Goal: Find specific page/section: Find specific page/section

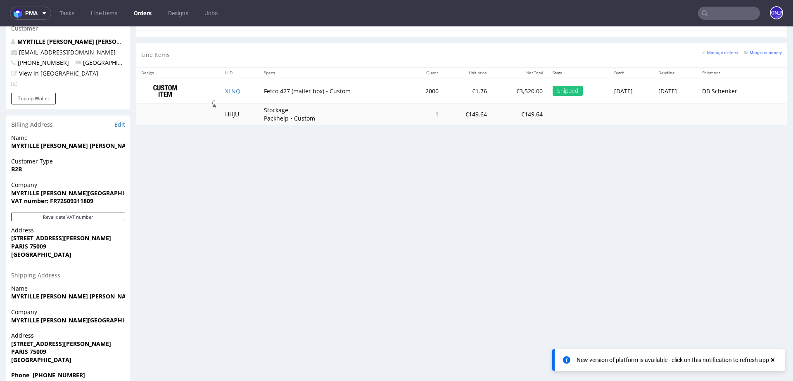
scroll to position [978, 0]
click at [718, 14] on input "text" at bounding box center [729, 13] width 62 height 13
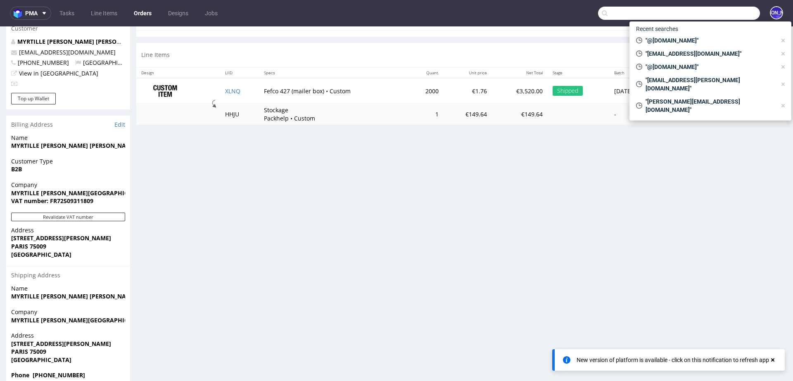
paste input "R084986032,"
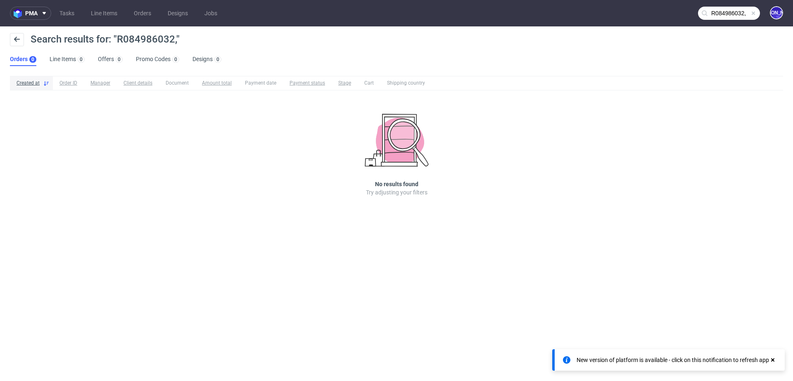
click at [744, 15] on input "R084986032," at bounding box center [729, 13] width 62 height 13
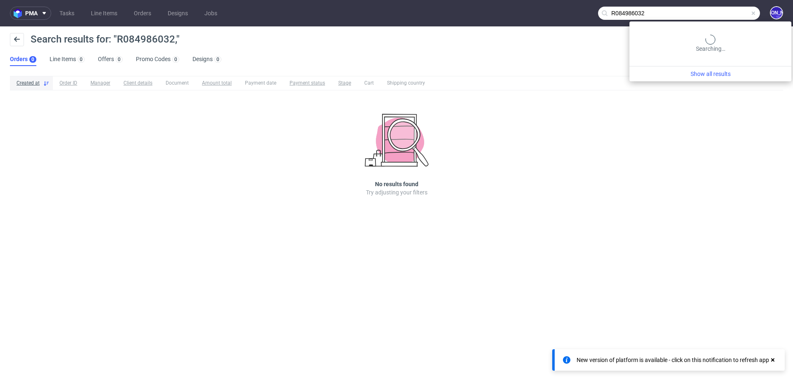
type input "R084986032"
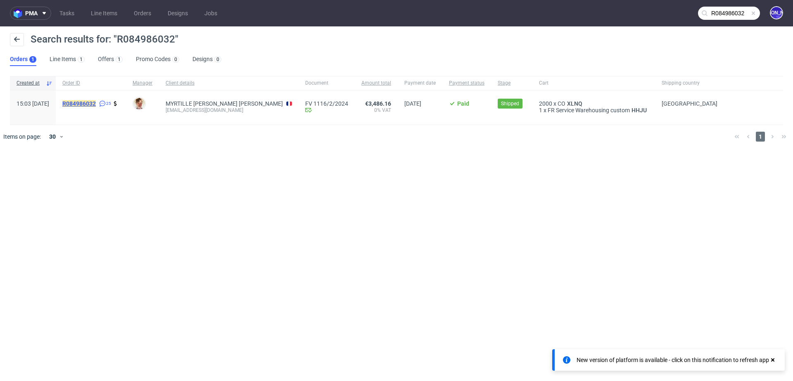
click at [96, 104] on mark "R084986032" at bounding box center [78, 103] width 33 height 7
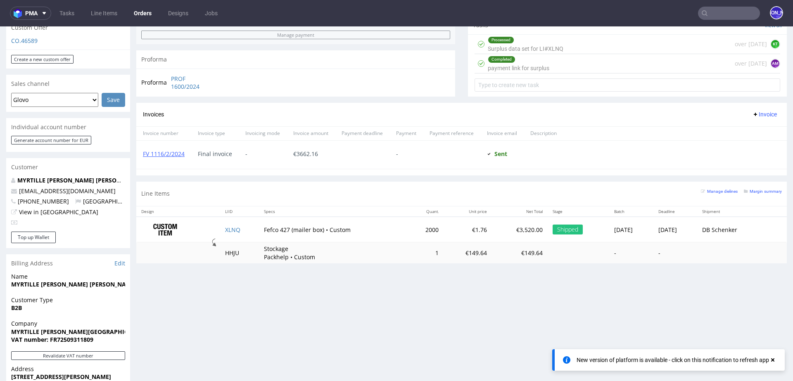
scroll to position [308, 0]
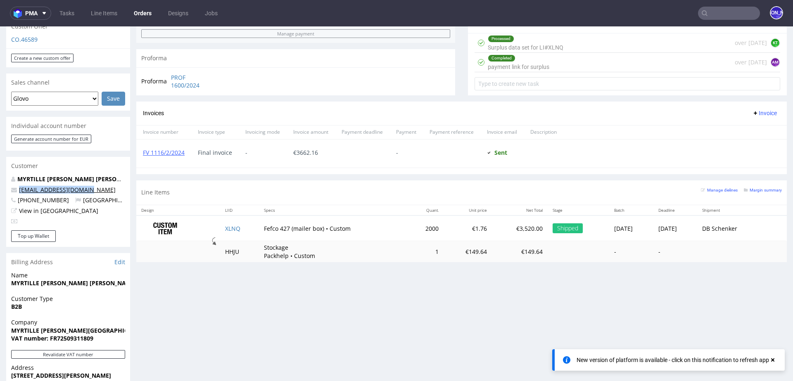
drag, startPoint x: 79, startPoint y: 176, endPoint x: 19, endPoint y: 176, distance: 59.5
click at [19, 186] on p "[EMAIL_ADDRESS][DOMAIN_NAME]" at bounding box center [68, 190] width 114 height 8
copy link "[EMAIL_ADDRESS][DOMAIN_NAME]"
click at [716, 8] on input "text" at bounding box center [729, 13] width 62 height 13
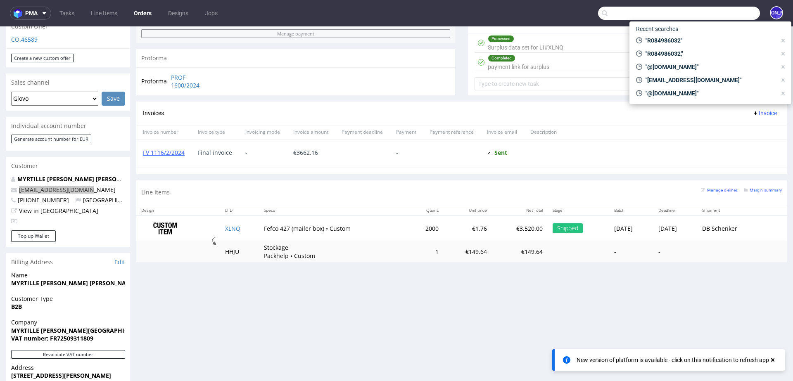
paste input "[EMAIL_ADDRESS][DOMAIN_NAME]"
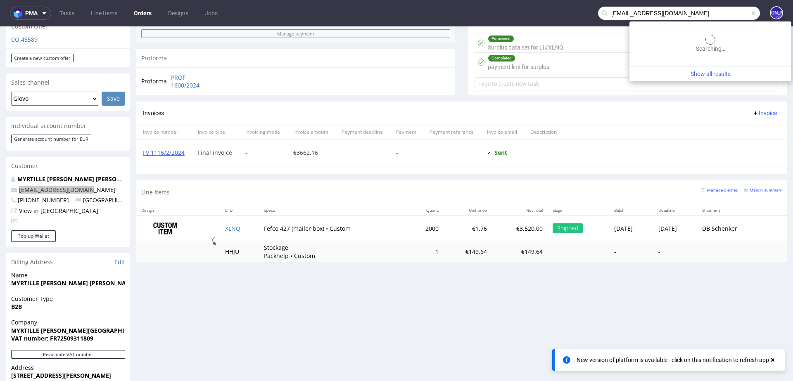
type input "[EMAIL_ADDRESS][DOMAIN_NAME]"
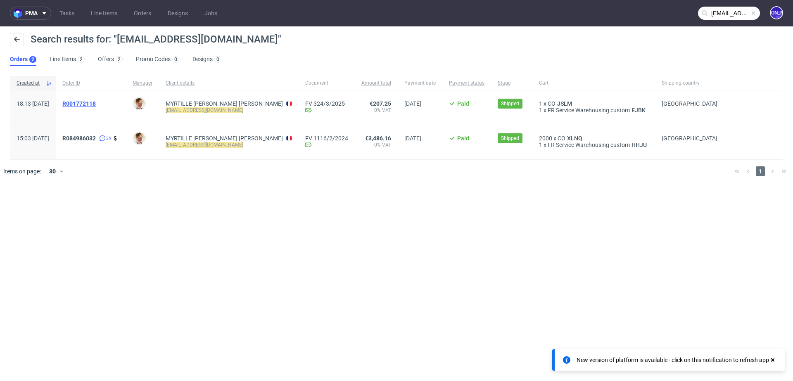
click at [96, 103] on span "R001772118" at bounding box center [78, 103] width 33 height 7
click at [96, 136] on span "R084986032" at bounding box center [78, 138] width 33 height 7
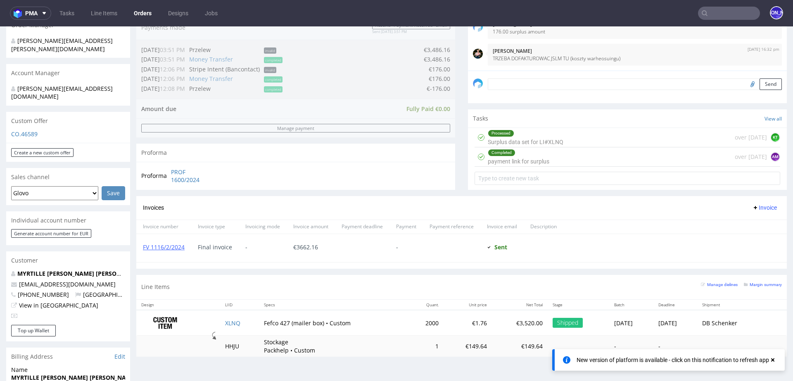
scroll to position [216, 0]
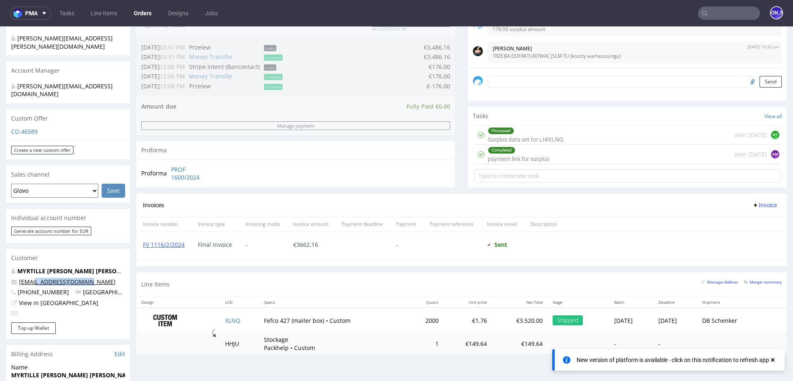
drag, startPoint x: 96, startPoint y: 265, endPoint x: 35, endPoint y: 263, distance: 60.7
click at [35, 278] on p "[EMAIL_ADDRESS][DOMAIN_NAME]" at bounding box center [68, 282] width 114 height 8
copy link "@[DOMAIN_NAME]"
click at [713, 12] on input "text" at bounding box center [729, 13] width 62 height 13
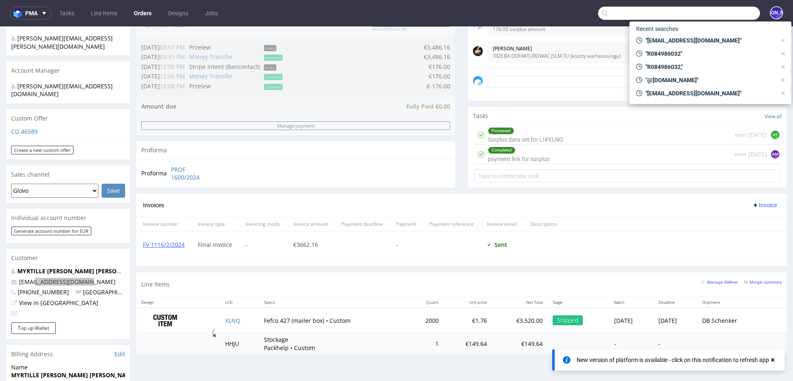
paste input "@[DOMAIN_NAME]"
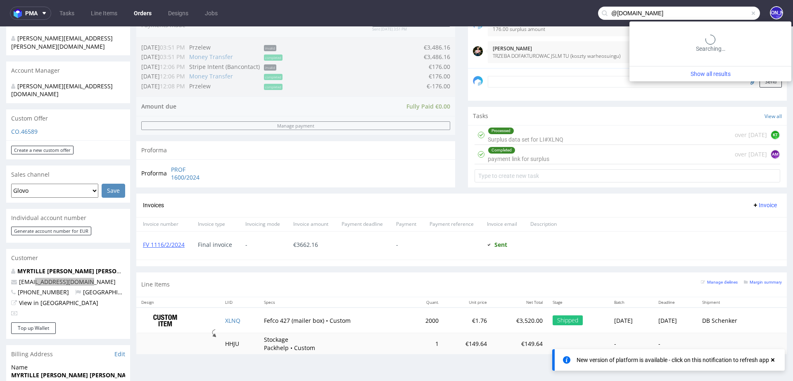
type input "@[DOMAIN_NAME]"
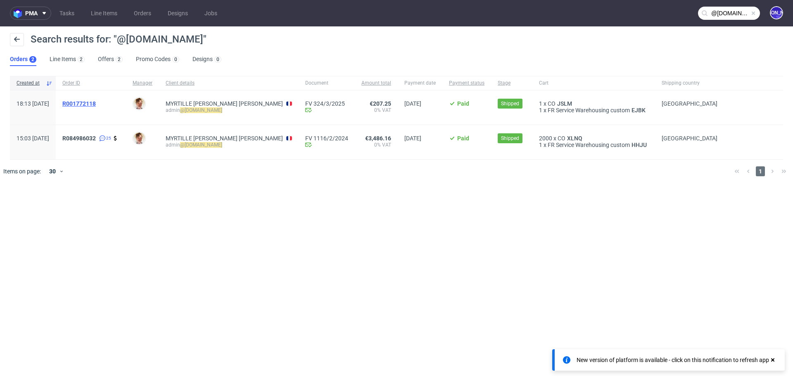
click at [96, 104] on span "R001772118" at bounding box center [78, 103] width 33 height 7
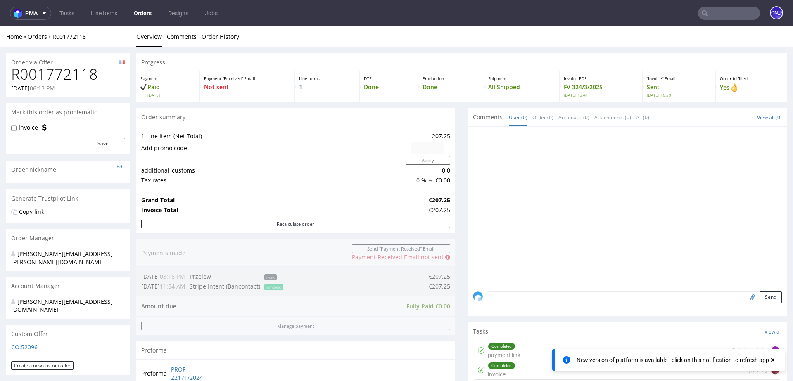
type input "@[DOMAIN_NAME]"
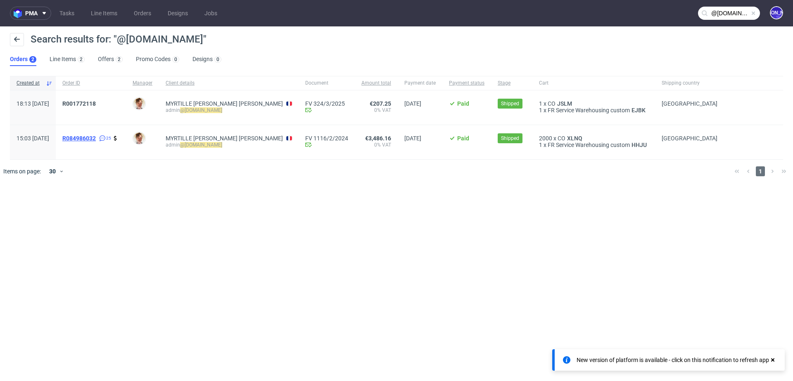
click at [96, 138] on span "R084986032" at bounding box center [78, 138] width 33 height 7
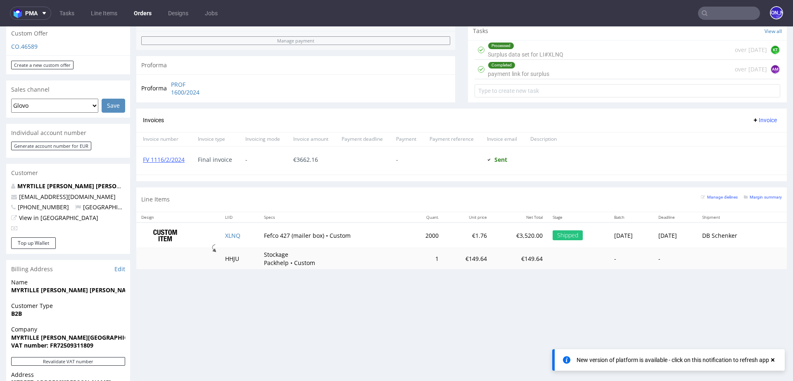
scroll to position [329, 0]
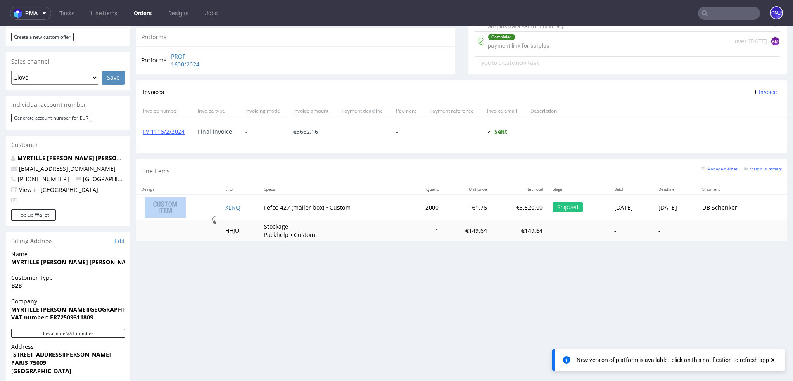
drag, startPoint x: 238, startPoint y: 207, endPoint x: 207, endPoint y: 207, distance: 30.6
click at [207, 207] on tr "XLNQ Fefco 427 (mailer box) • Custom 2000 €1.76 €3,520.00 Shipped [DATE] [DATE]…" at bounding box center [461, 207] width 650 height 26
drag, startPoint x: 248, startPoint y: 204, endPoint x: 235, endPoint y: 206, distance: 13.0
click at [235, 206] on td "XLNQ" at bounding box center [239, 207] width 39 height 26
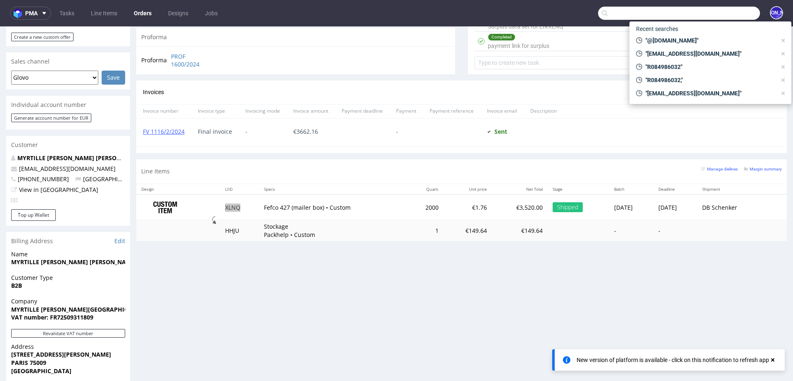
click at [713, 13] on input "text" at bounding box center [679, 13] width 162 height 13
paste input "[EMAIL_ADDRESS][DOMAIN_NAME]"
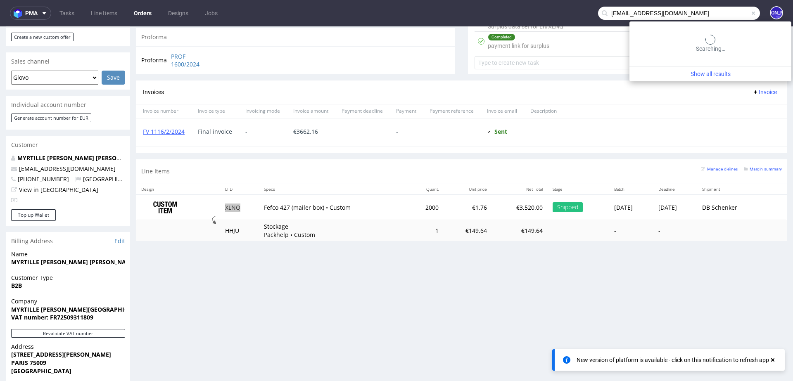
type input "[EMAIL_ADDRESS][DOMAIN_NAME]"
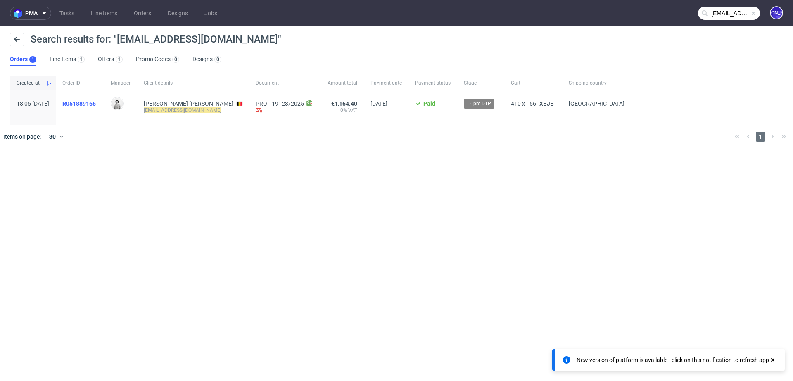
click at [96, 102] on span "R051889166" at bounding box center [78, 103] width 33 height 7
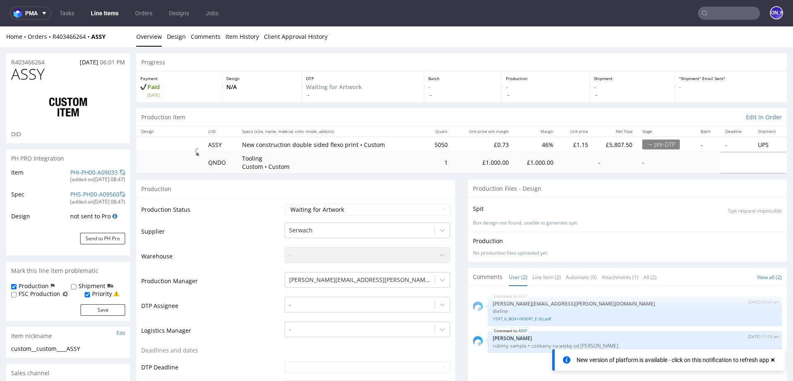
scroll to position [251, 0]
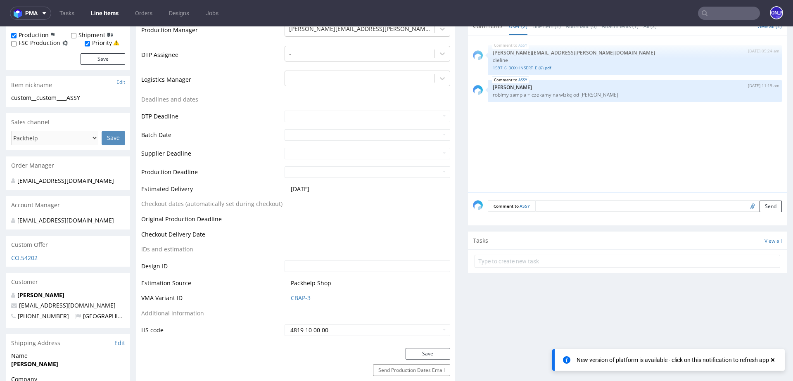
click at [728, 13] on input "text" at bounding box center [729, 13] width 62 height 13
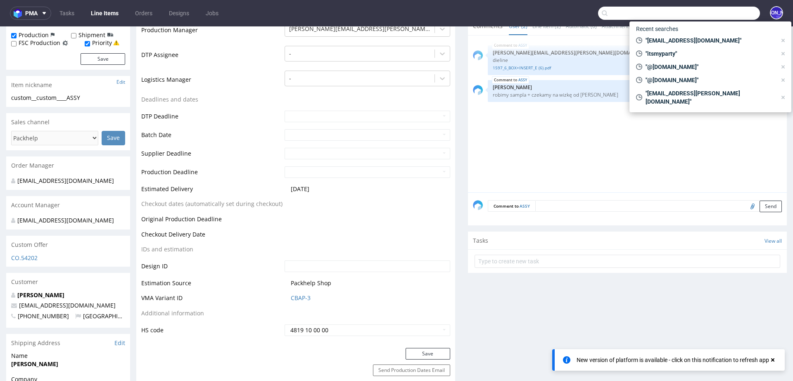
paste input "classicfootballshirts"
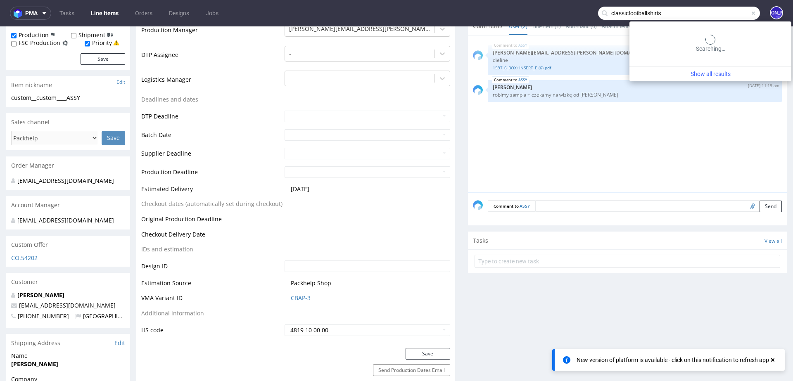
type input "classicfootballshirts"
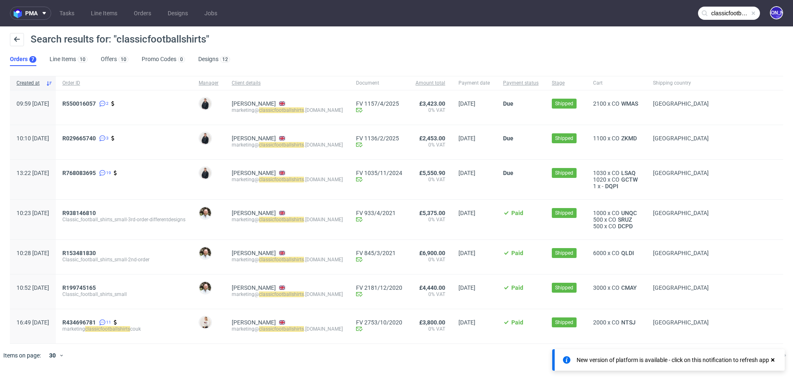
click at [737, 10] on input "classicfootballshirts" at bounding box center [729, 13] width 62 height 13
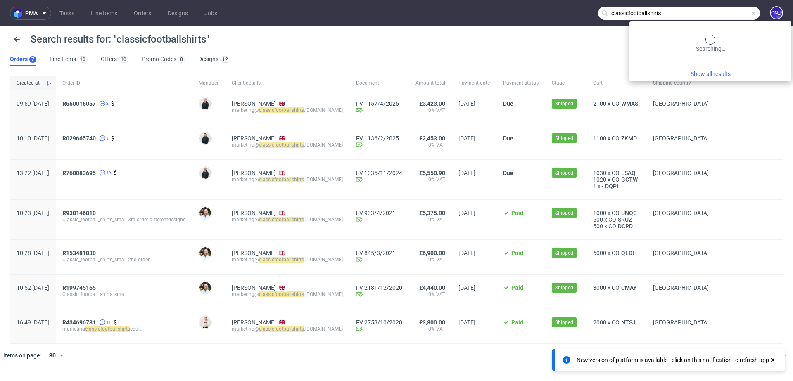
click at [737, 10] on input "classicfootballshirts" at bounding box center [679, 13] width 162 height 13
